Goal: Transaction & Acquisition: Purchase product/service

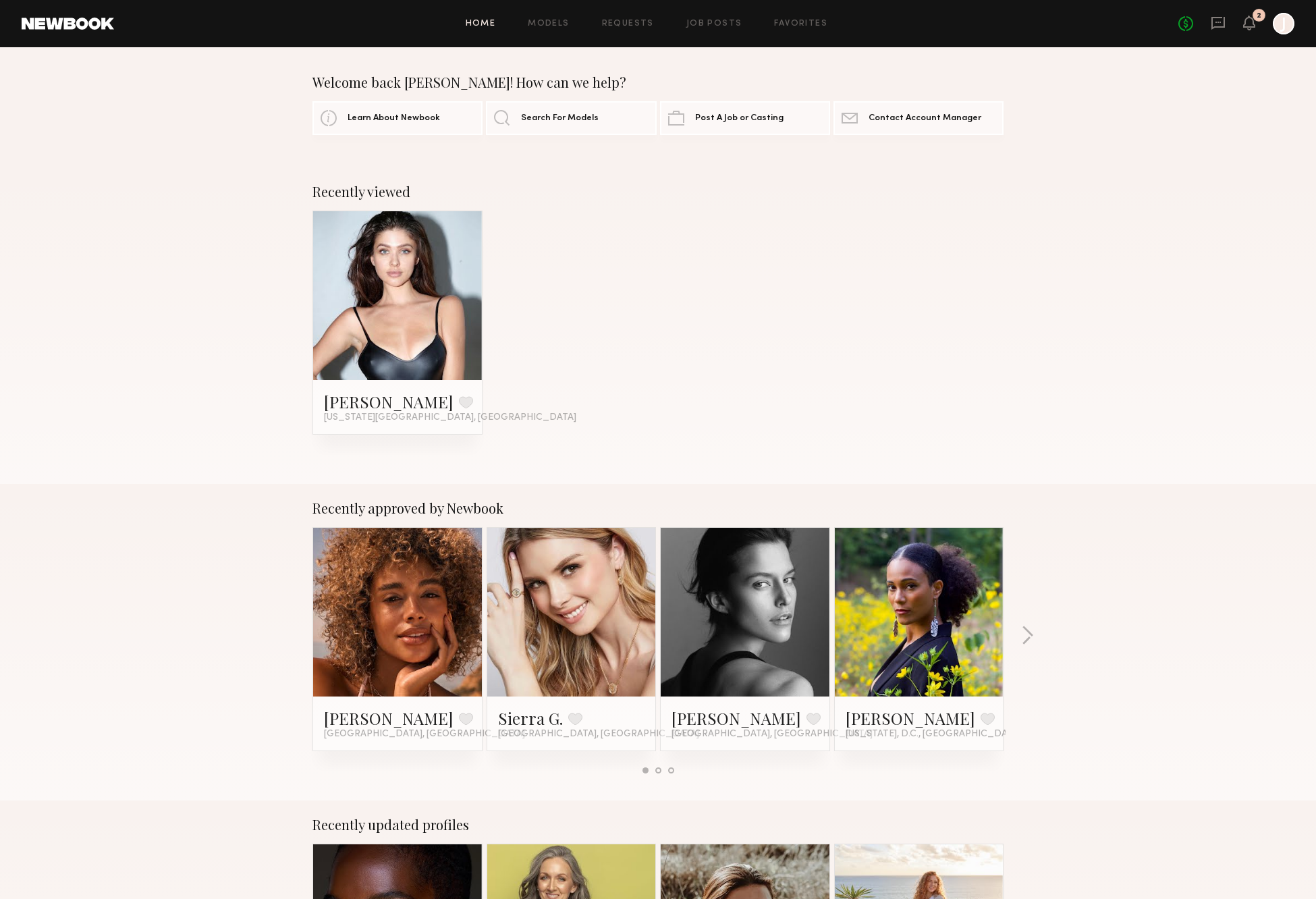
scroll to position [1463, 0]
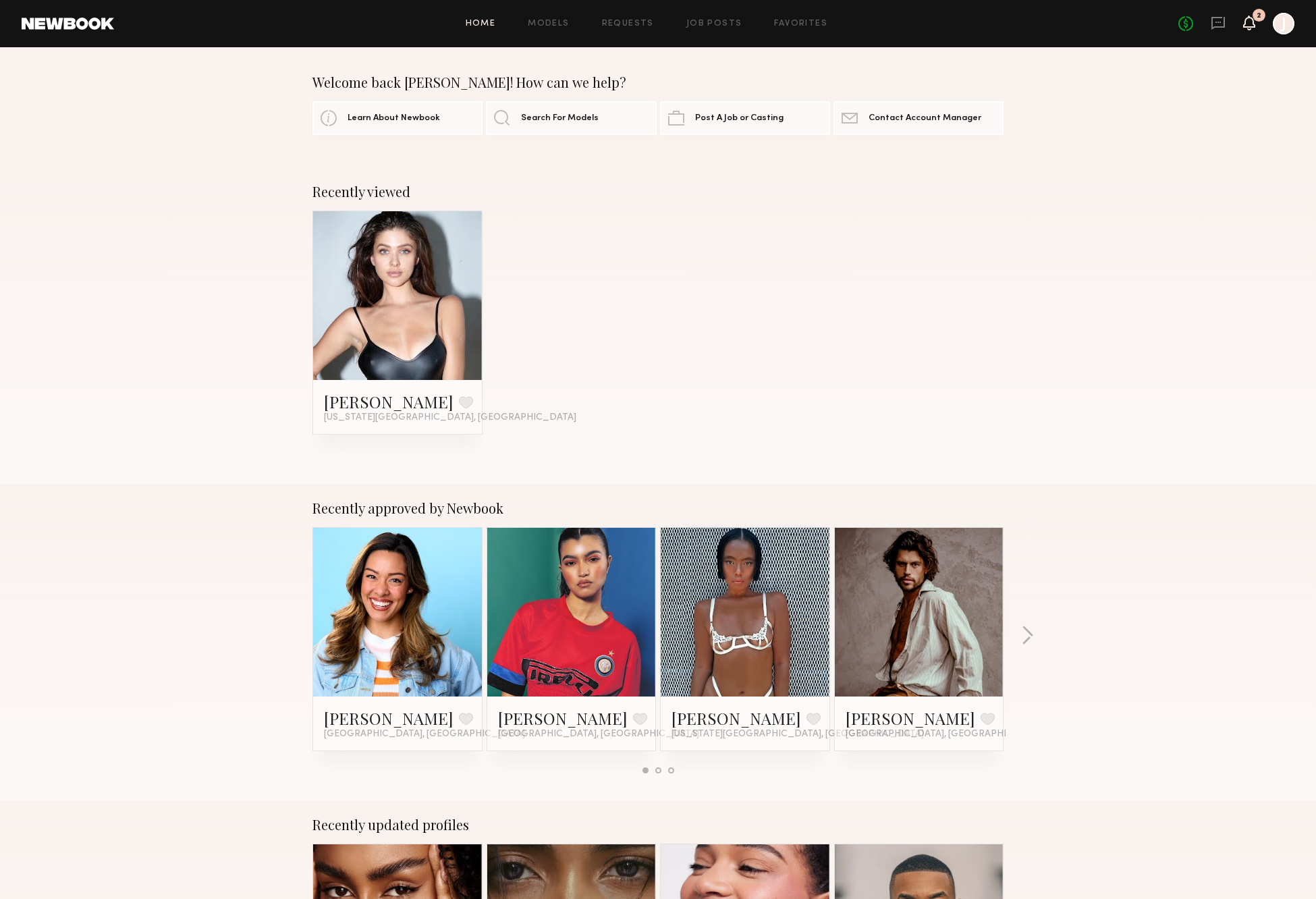
click at [1248, 20] on icon at bounding box center [1249, 22] width 11 height 10
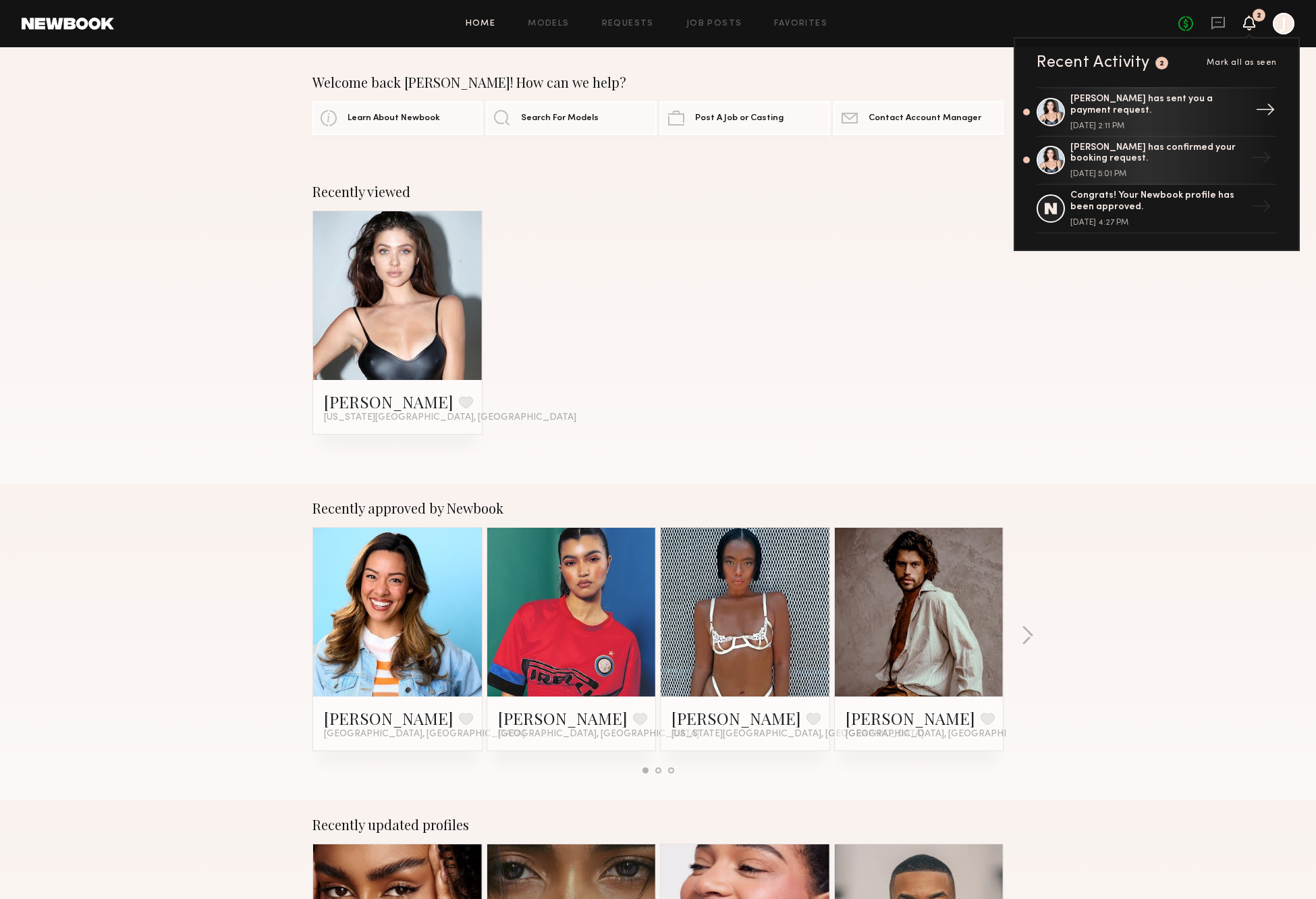
click at [1094, 105] on div "Arina M. has sent you a payment request." at bounding box center [1158, 105] width 175 height 23
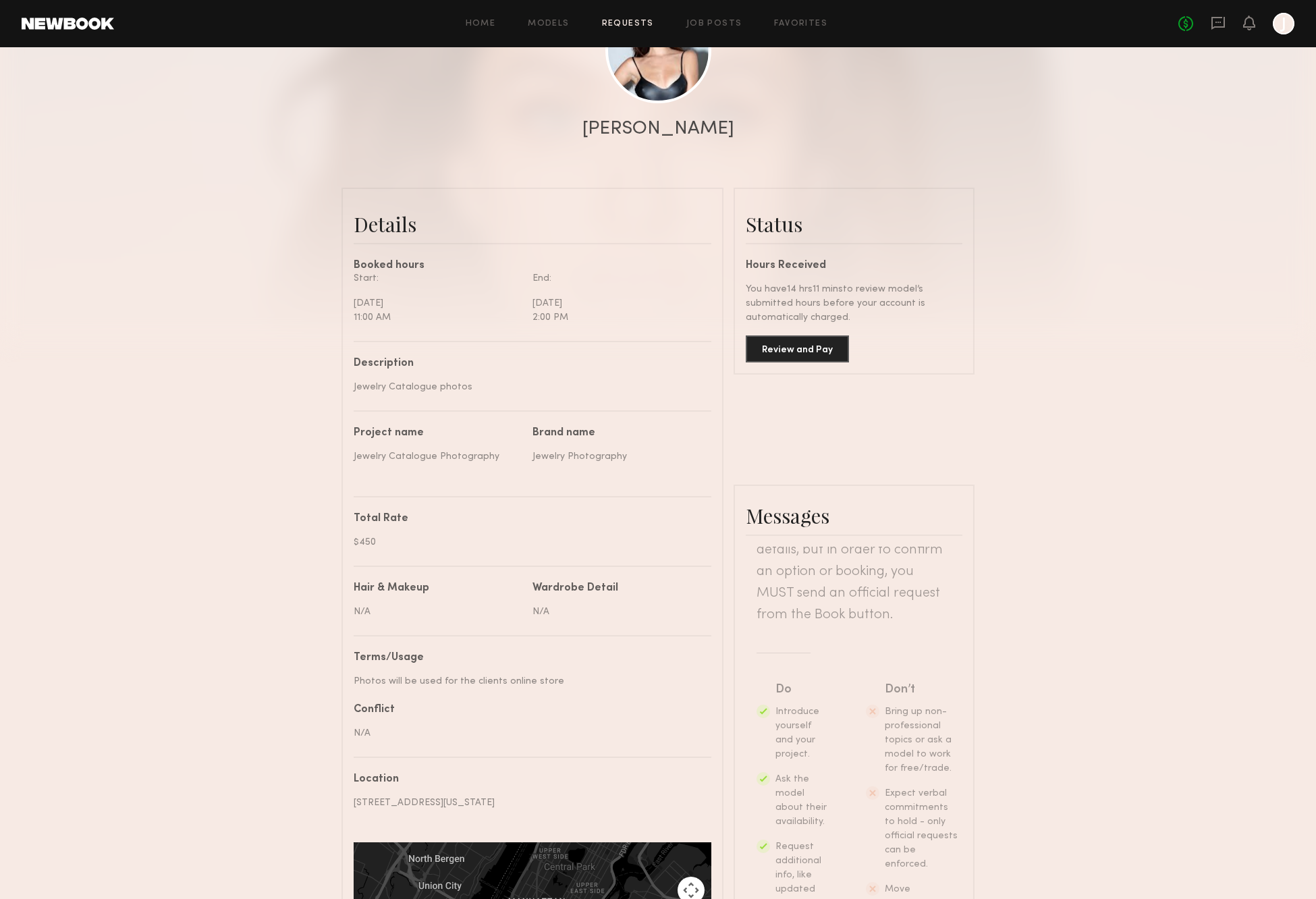
scroll to position [348, 0]
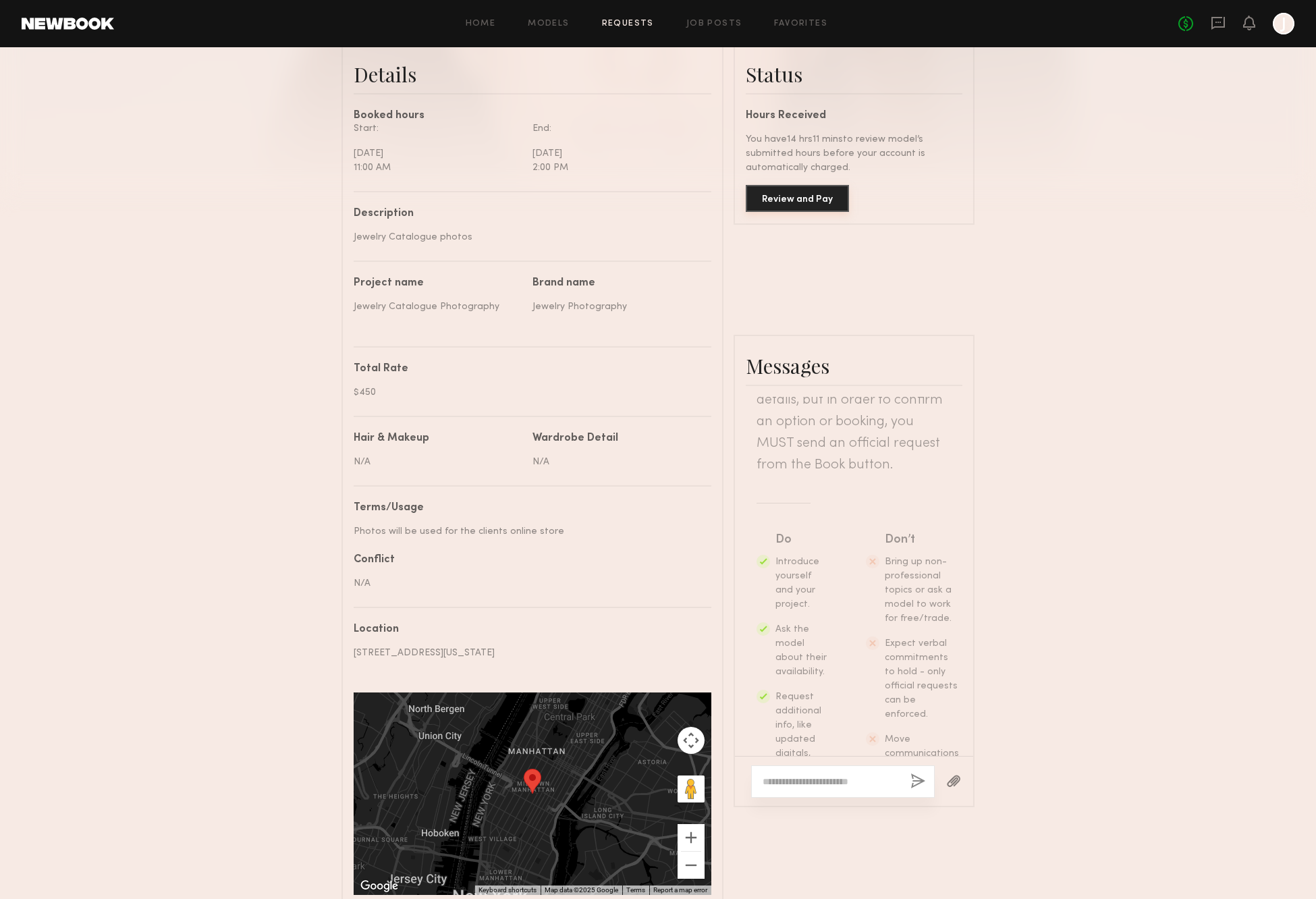
click at [793, 199] on button "Review and Pay" at bounding box center [797, 199] width 103 height 27
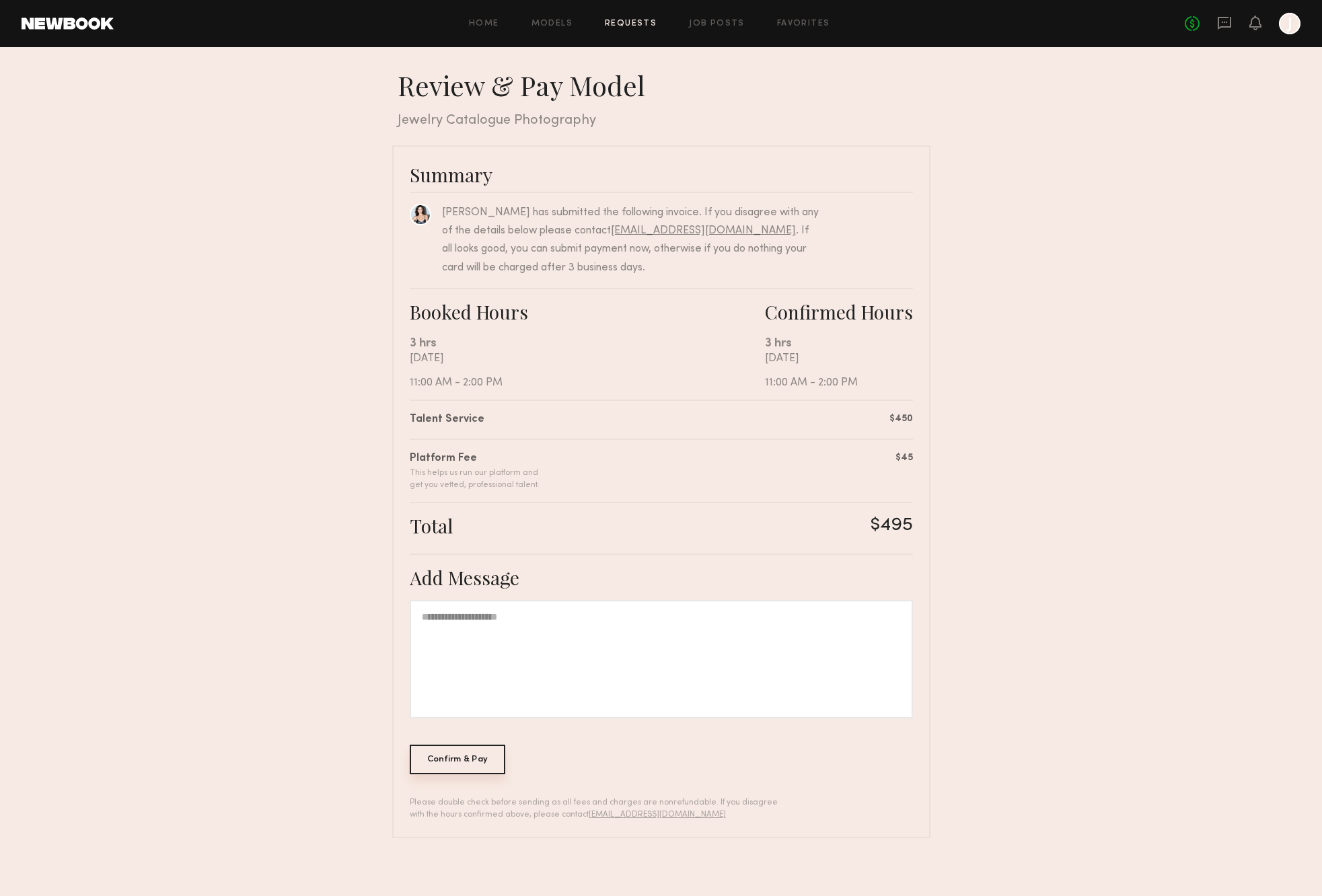
click at [444, 763] on div "Confirm & Pay" at bounding box center [458, 759] width 96 height 29
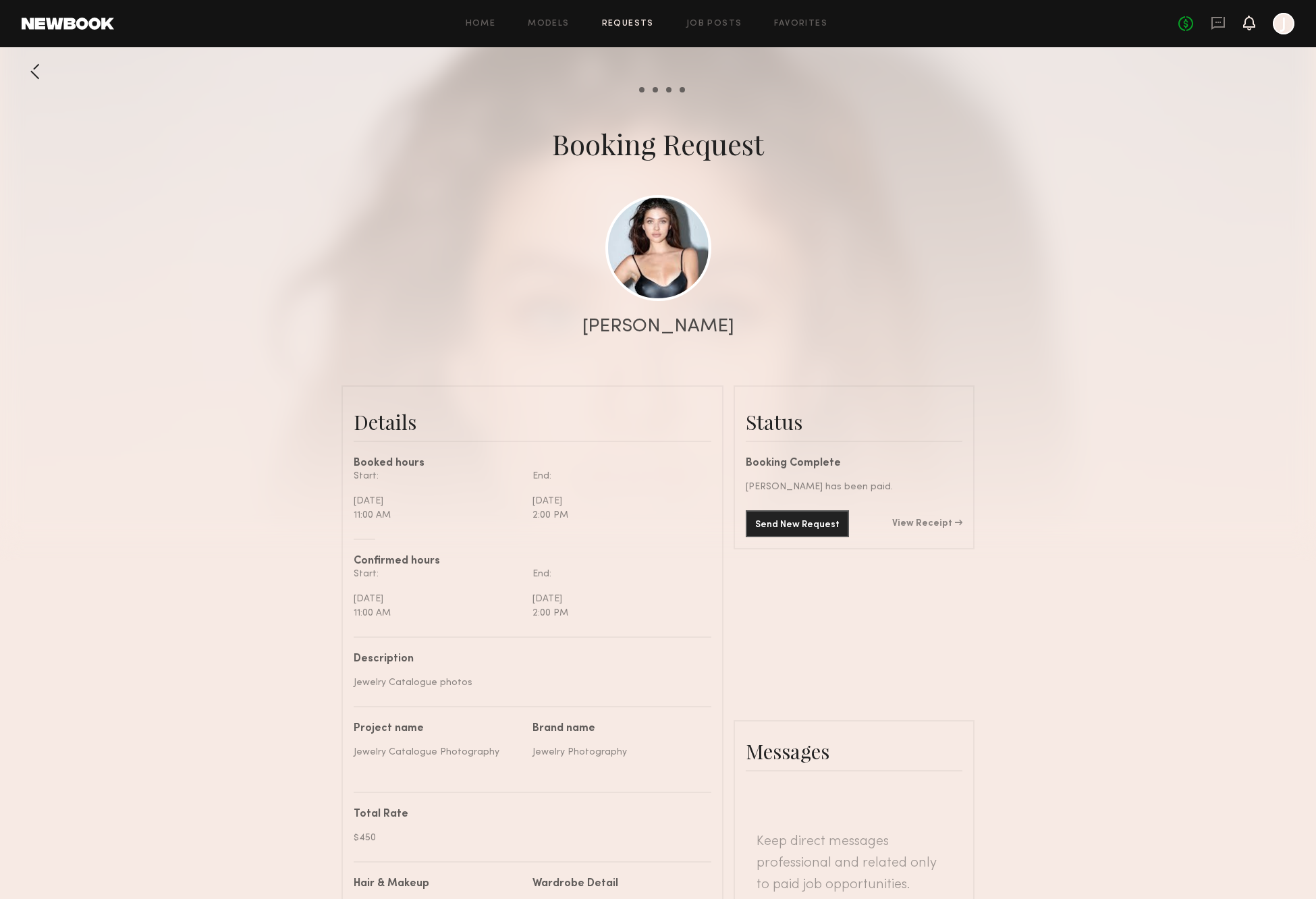
click at [1247, 20] on icon at bounding box center [1249, 22] width 11 height 10
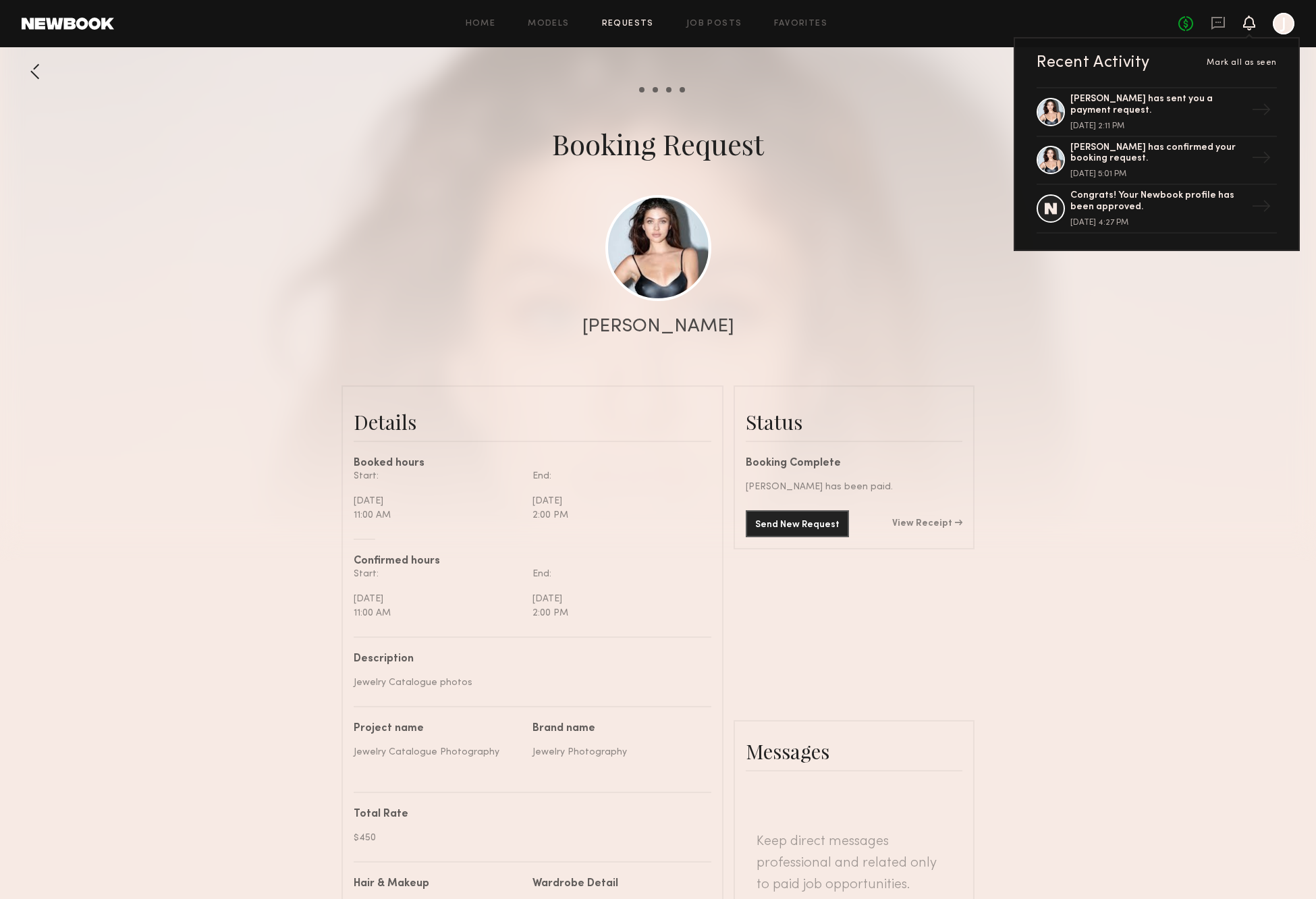
click at [1280, 19] on div at bounding box center [1284, 23] width 21 height 21
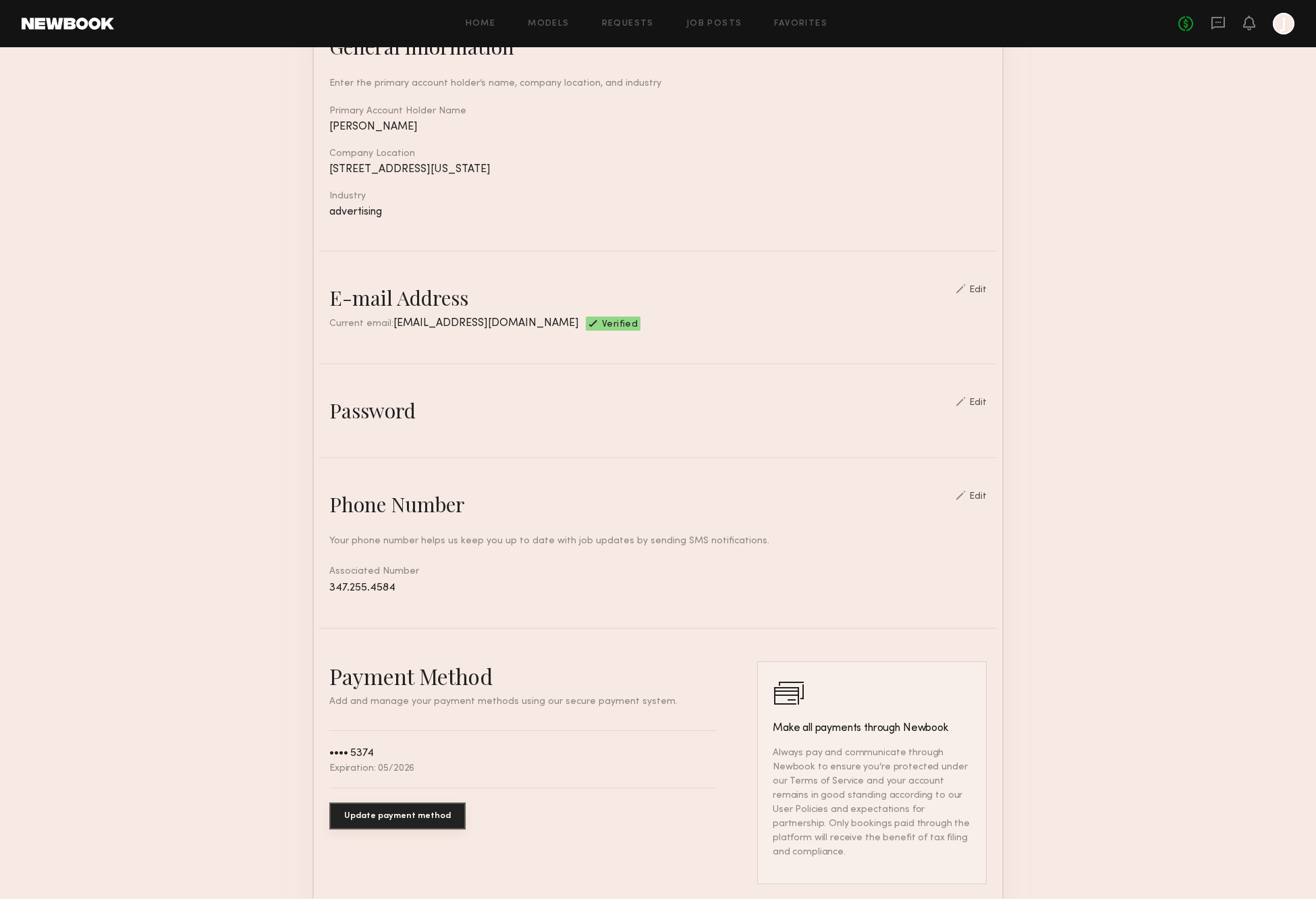
scroll to position [189, 0]
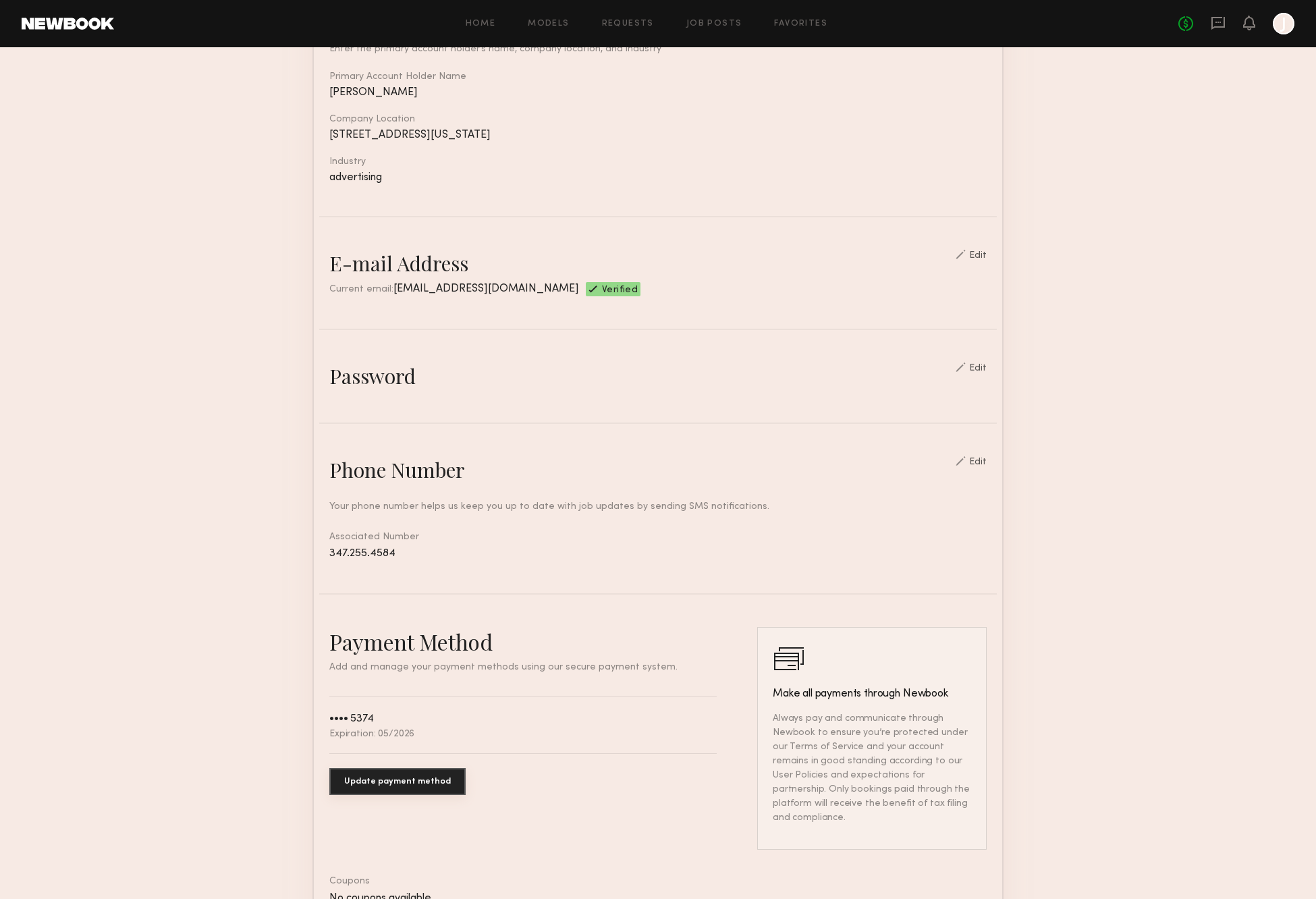
click at [482, 563] on common-border "General information Edit Enter the primary account holder’s name, company locat…" at bounding box center [658, 469] width 691 height 975
click at [364, 728] on div "•••• 5374 Expiration: 05/2026" at bounding box center [371, 724] width 85 height 28
click at [392, 787] on button "Update payment method" at bounding box center [398, 782] width 136 height 27
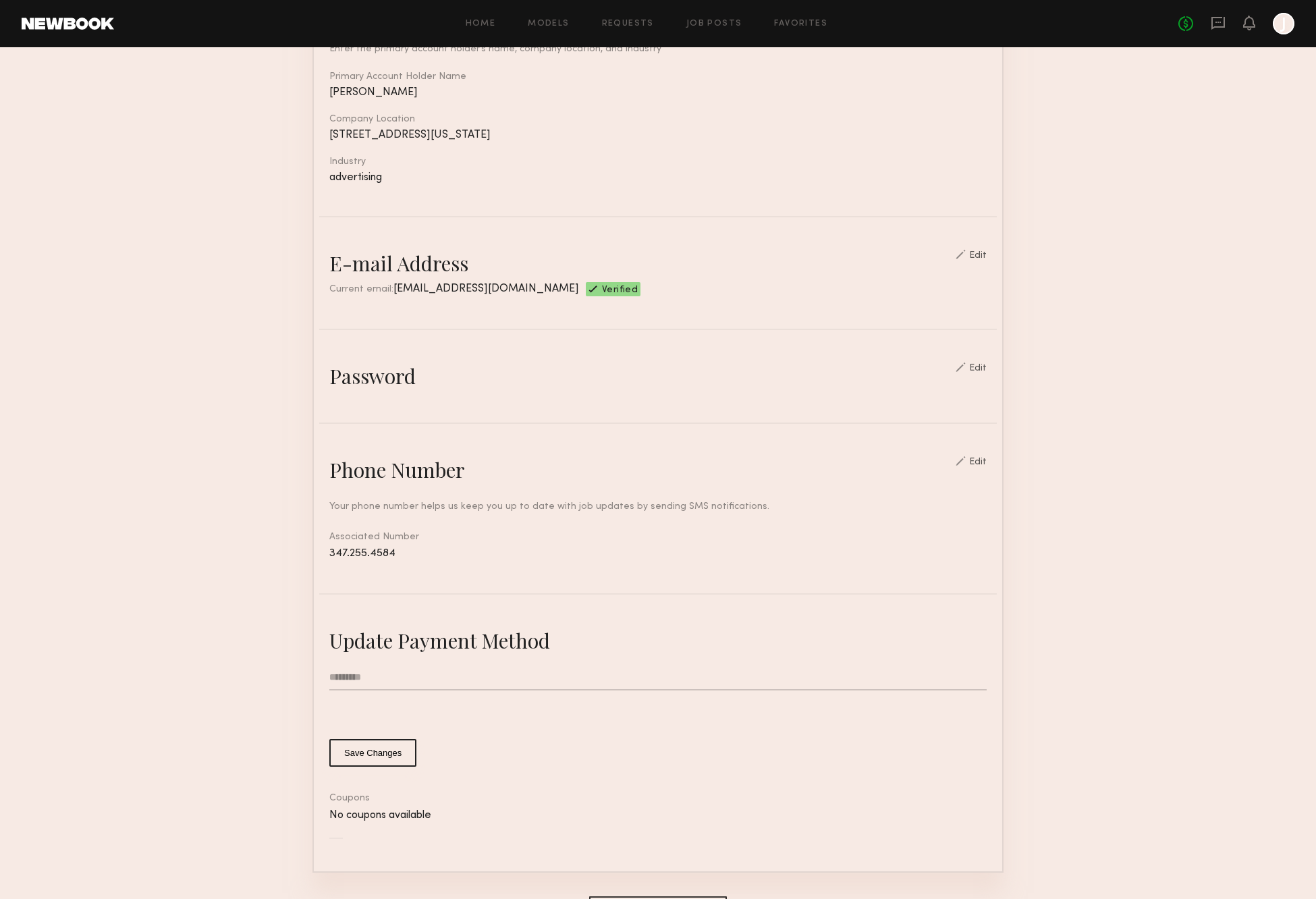
click at [368, 679] on input "text" at bounding box center [658, 678] width 657 height 25
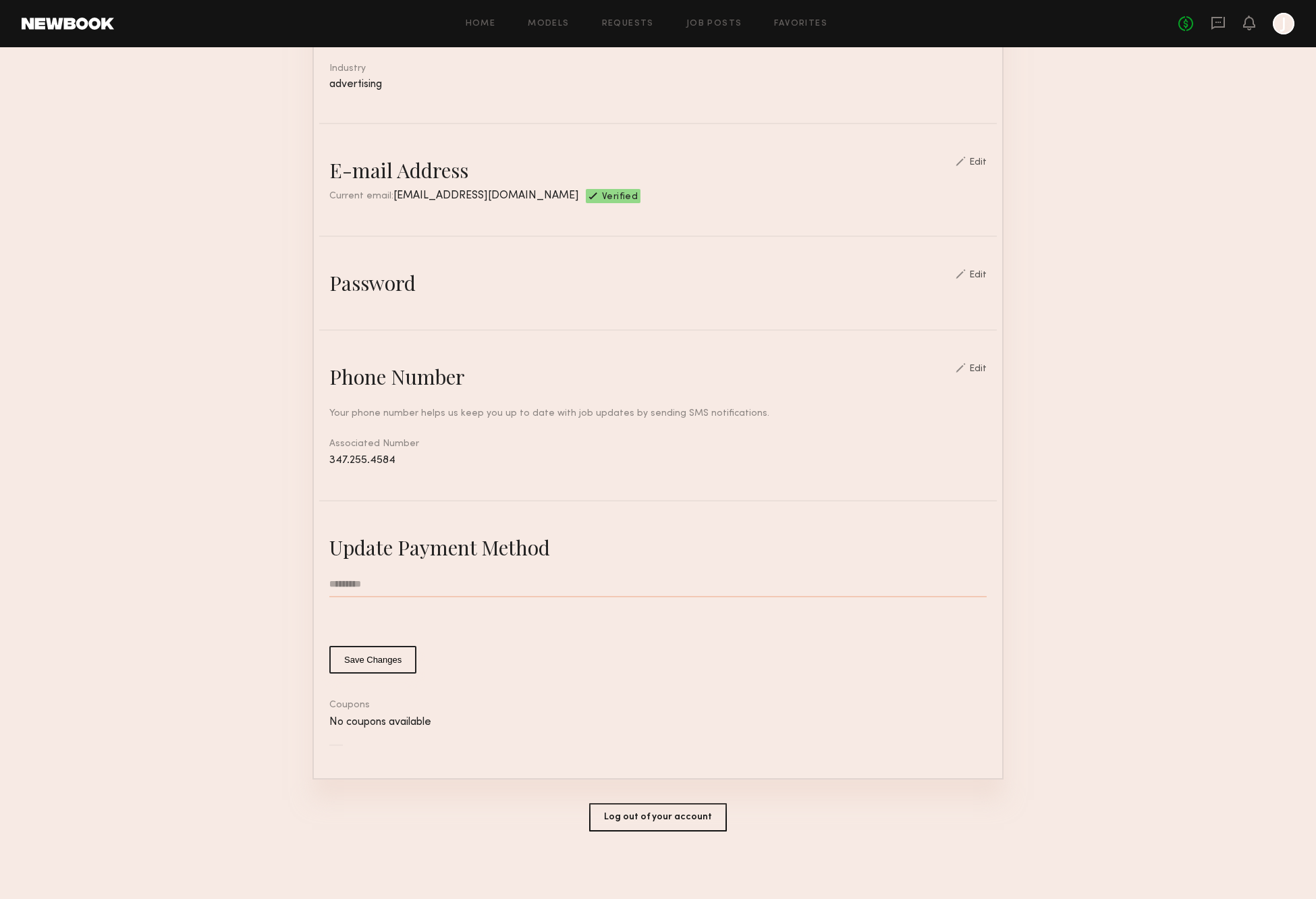
click at [446, 544] on div "Update Payment Method" at bounding box center [658, 548] width 657 height 27
click at [445, 549] on div "Update Payment Method" at bounding box center [658, 548] width 657 height 27
click at [624, 573] on input "text" at bounding box center [658, 584] width 657 height 25
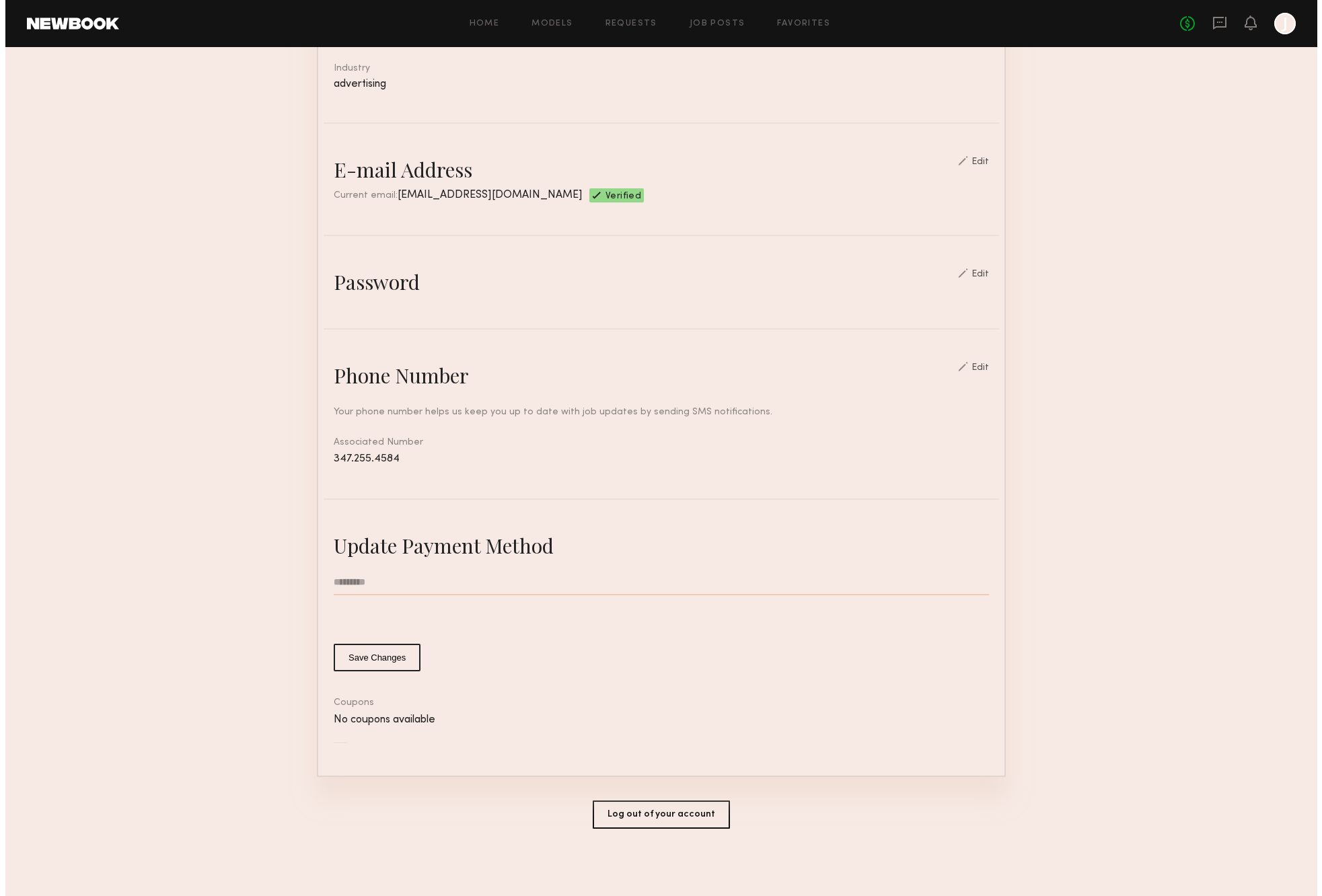
scroll to position [0, 0]
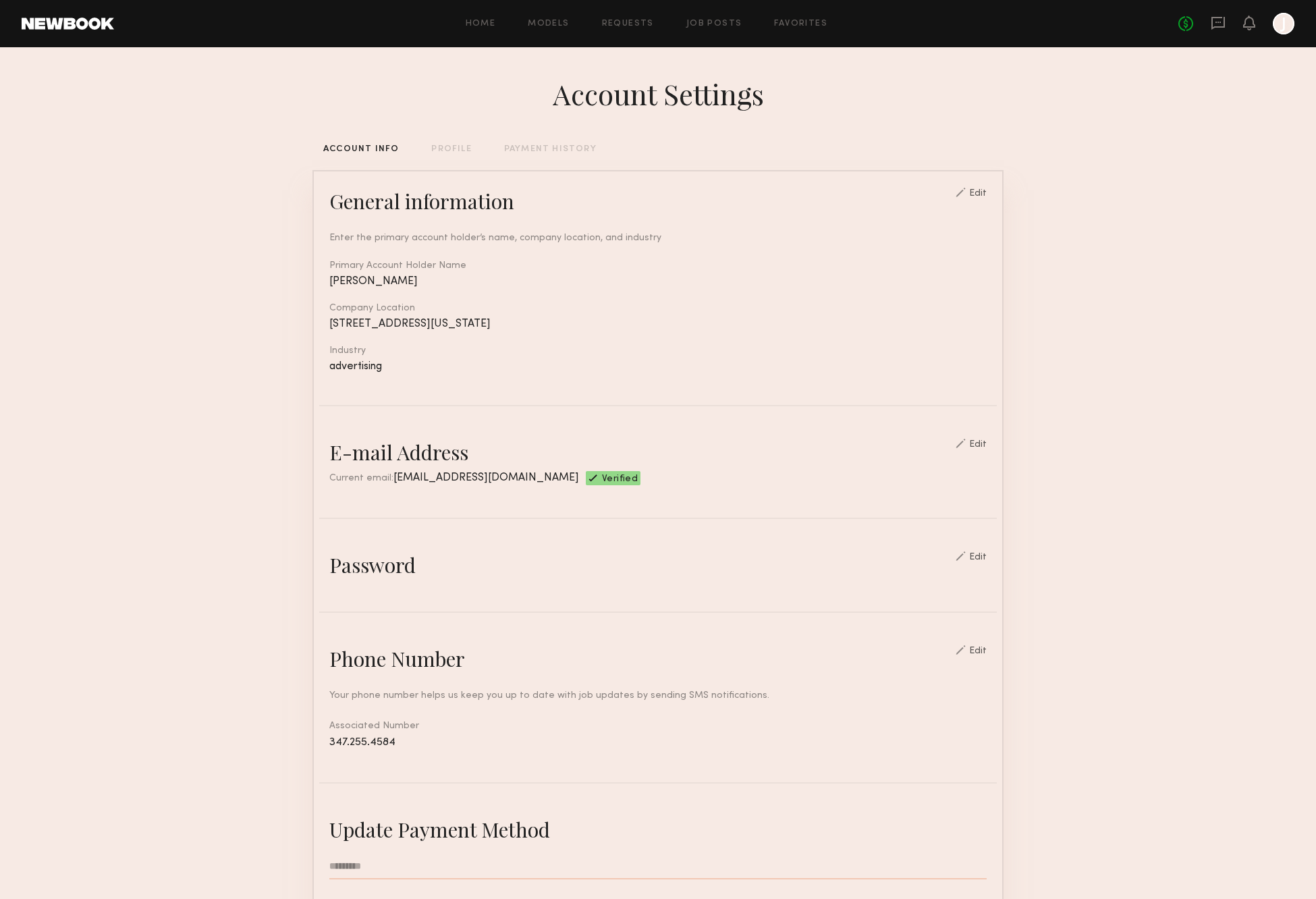
click at [1285, 23] on div at bounding box center [1284, 23] width 21 height 21
click at [547, 147] on div "PAYMENT HISTORY" at bounding box center [550, 149] width 93 height 9
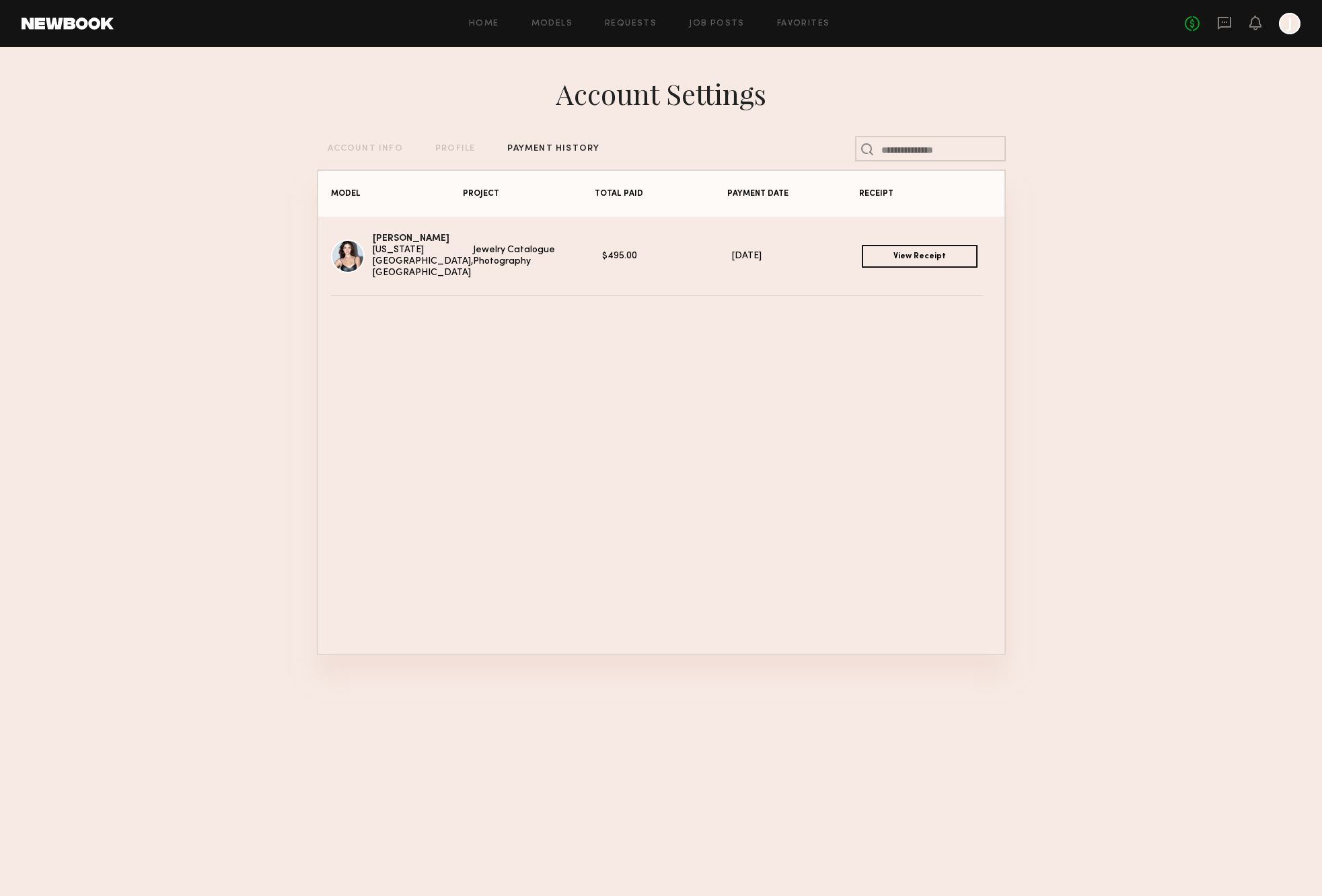
click at [893, 252] on link "View Receipt" at bounding box center [920, 257] width 116 height 23
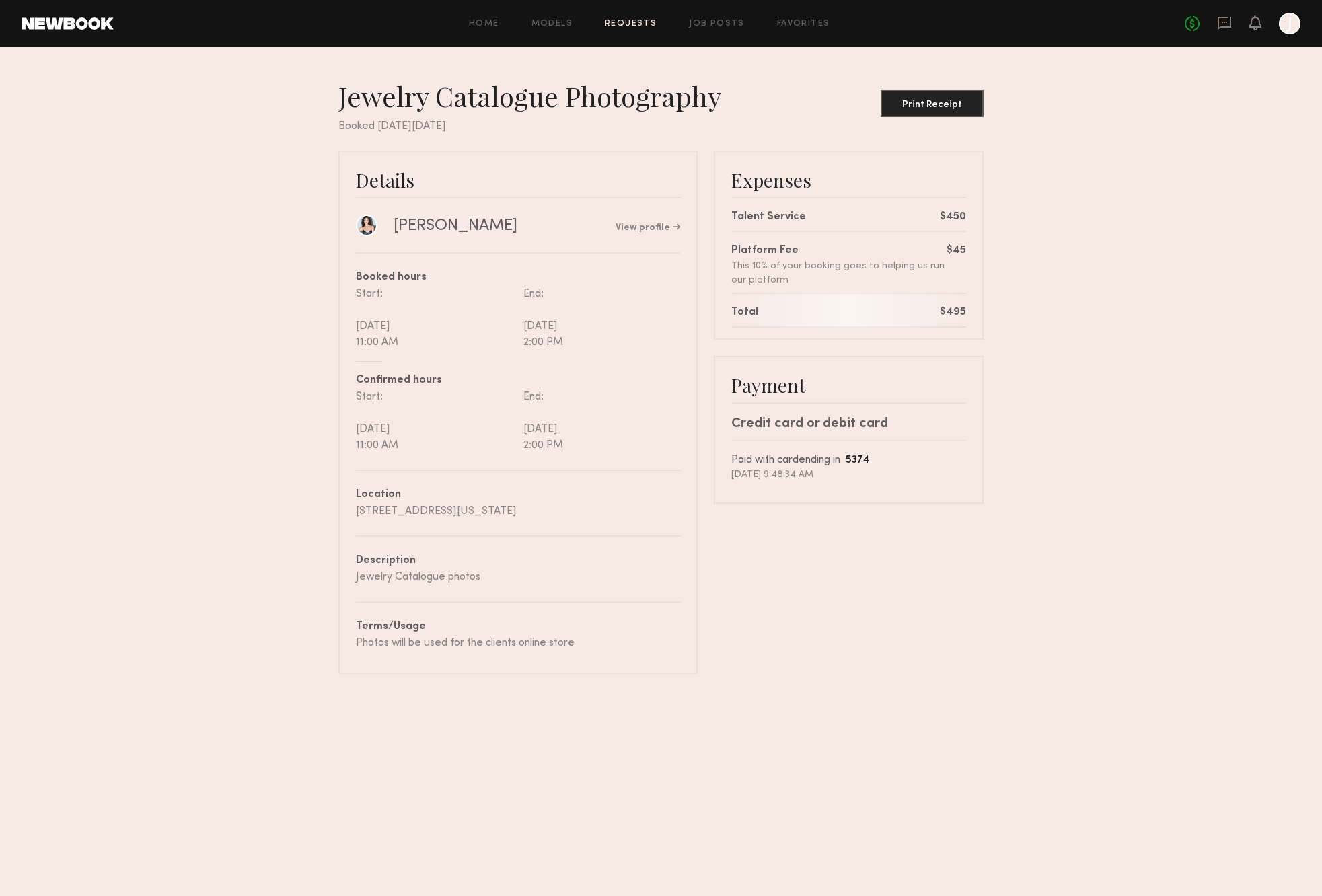
click at [217, 584] on nb-booking-receipt "Jewelry Catalogue Photography Print Receipt Booked [DATE][DATE] Details [PERSON…" at bounding box center [661, 377] width 1322 height 595
click at [829, 423] on div "Credit card or debit card" at bounding box center [850, 424] width 235 height 20
click at [870, 456] on b "5374" at bounding box center [857, 461] width 24 height 10
click at [869, 471] on div "[DATE] 9:48:34 AM" at bounding box center [850, 475] width 235 height 12
click at [1290, 20] on div at bounding box center [1290, 23] width 21 height 21
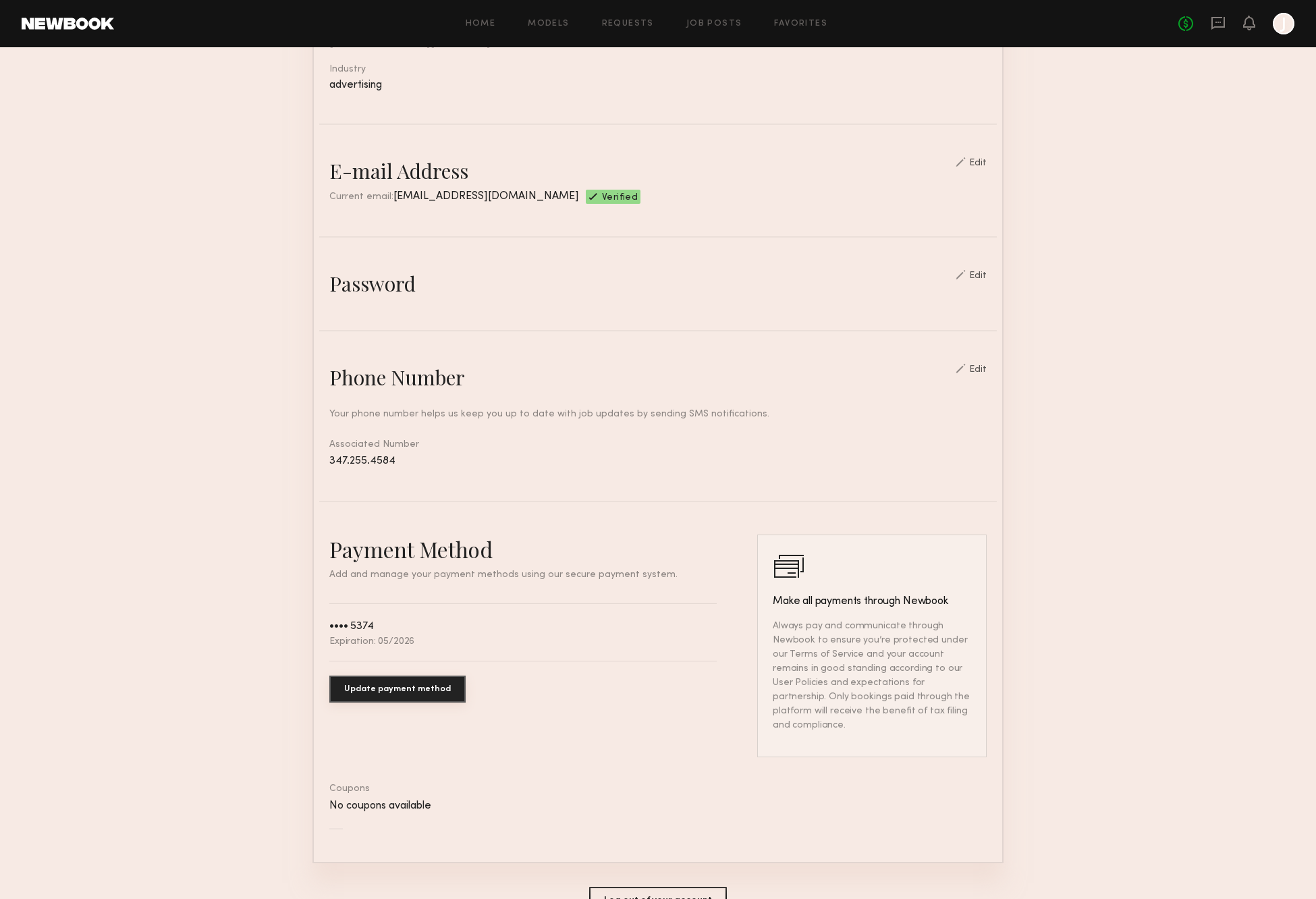
scroll to position [316, 0]
